Goal: Navigation & Orientation: Find specific page/section

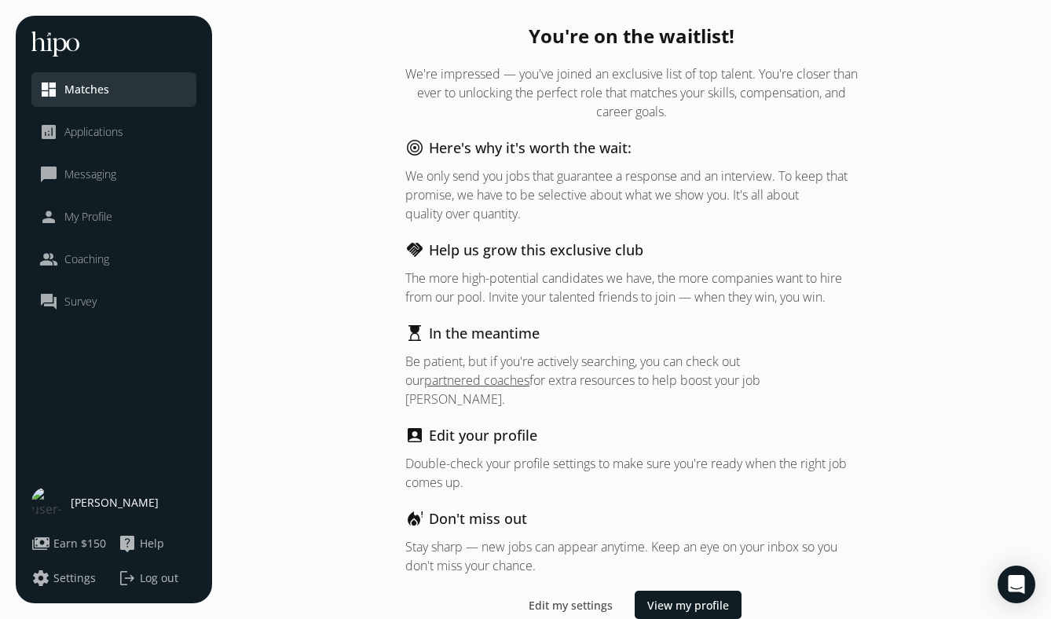
click at [123, 130] on span "Applications" at bounding box center [93, 132] width 59 height 16
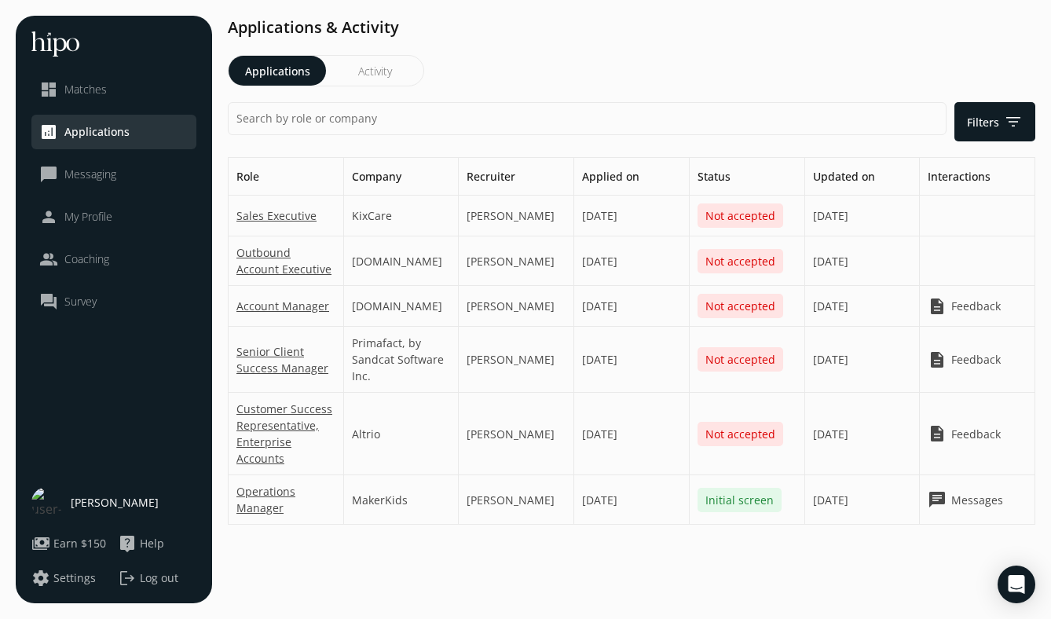
click at [111, 96] on link "dashboard Matches" at bounding box center [113, 89] width 149 height 19
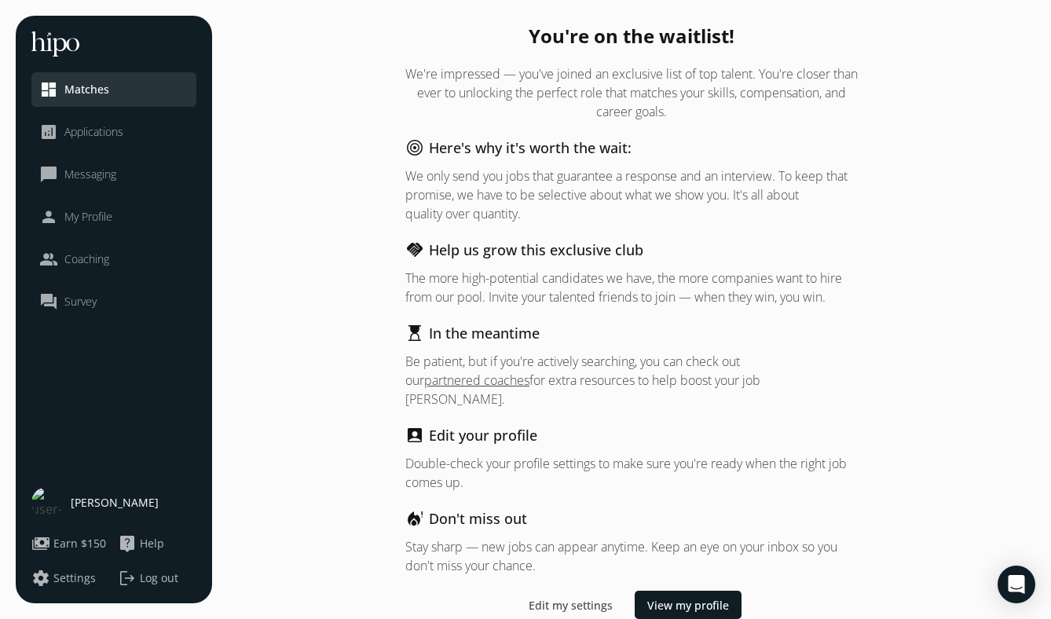
click at [118, 137] on span "Applications" at bounding box center [93, 132] width 59 height 16
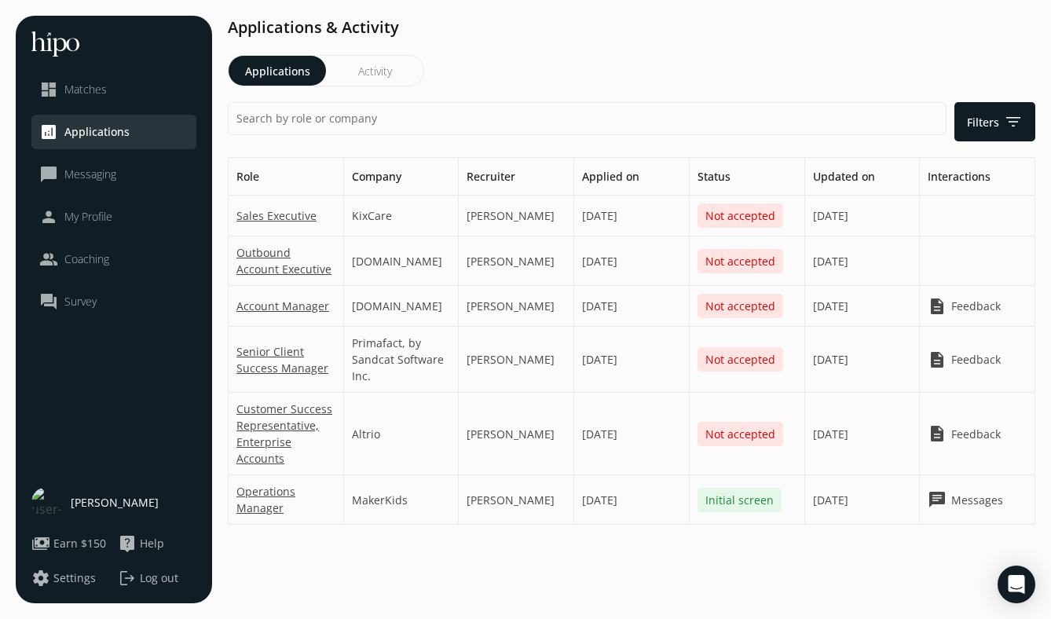
click at [114, 167] on span "Messaging" at bounding box center [90, 175] width 52 height 16
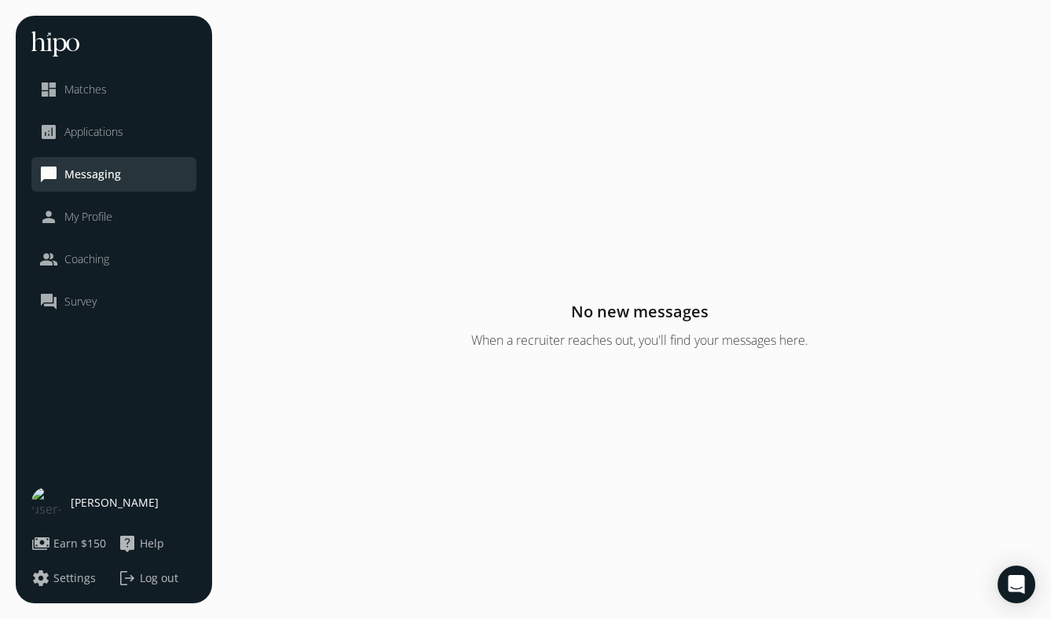
click at [116, 215] on link "person My Profile" at bounding box center [113, 216] width 149 height 19
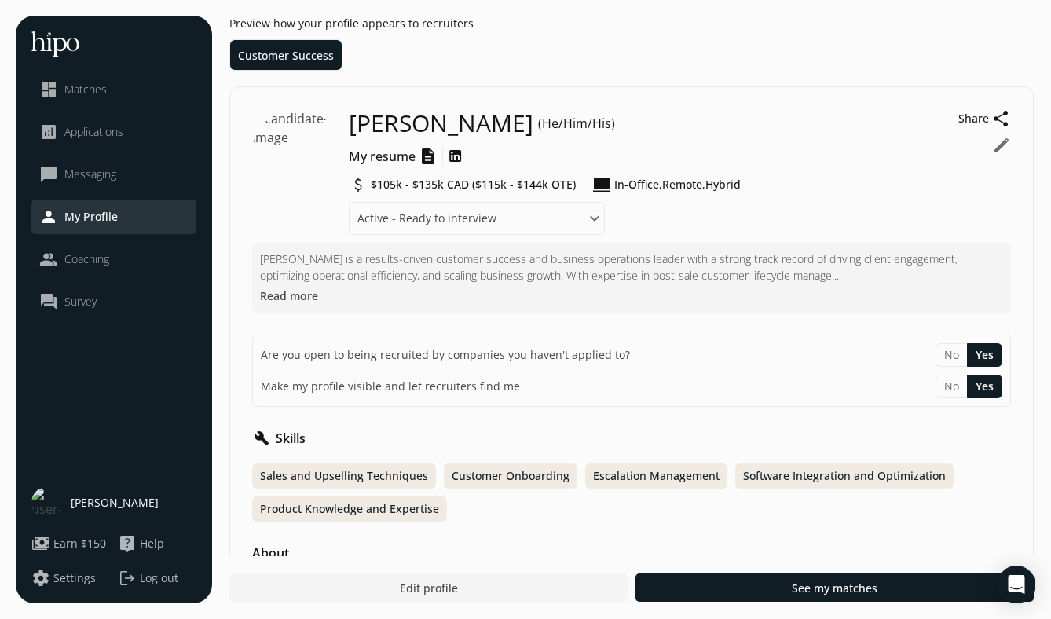
click at [115, 261] on link "people Coaching" at bounding box center [113, 259] width 149 height 19
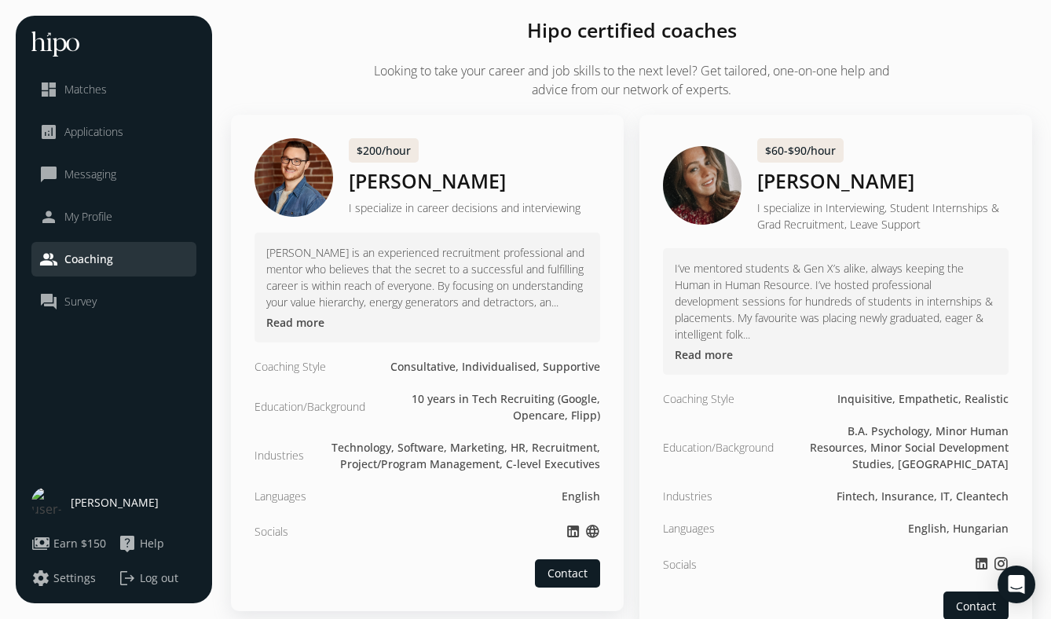
click at [119, 215] on link "person My Profile" at bounding box center [113, 216] width 149 height 19
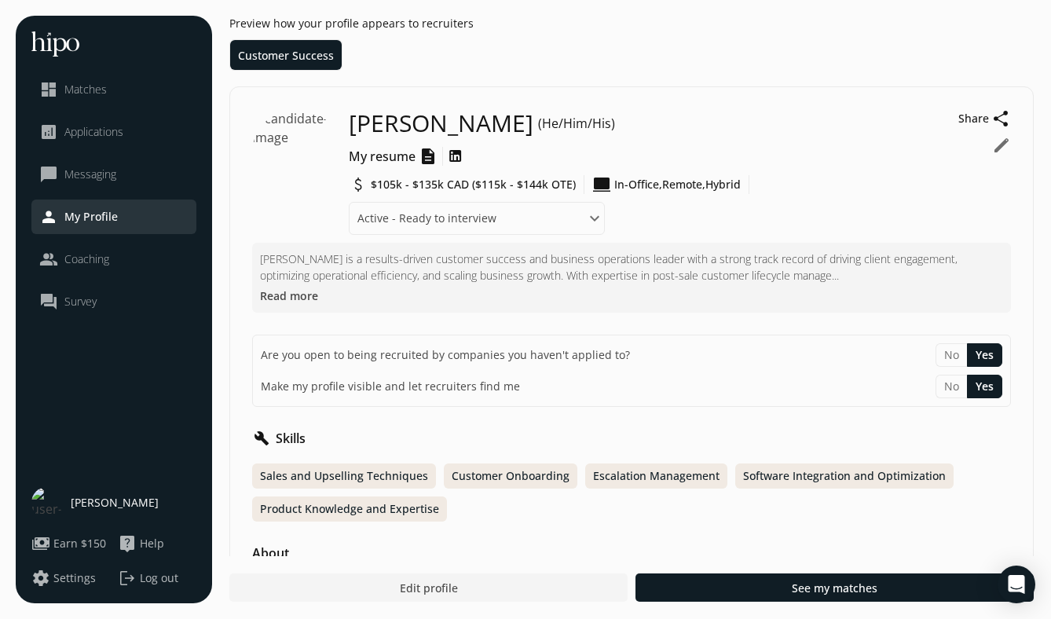
click at [112, 100] on li "dashboard Matches" at bounding box center [113, 89] width 165 height 35
